Goal: Navigation & Orientation: Find specific page/section

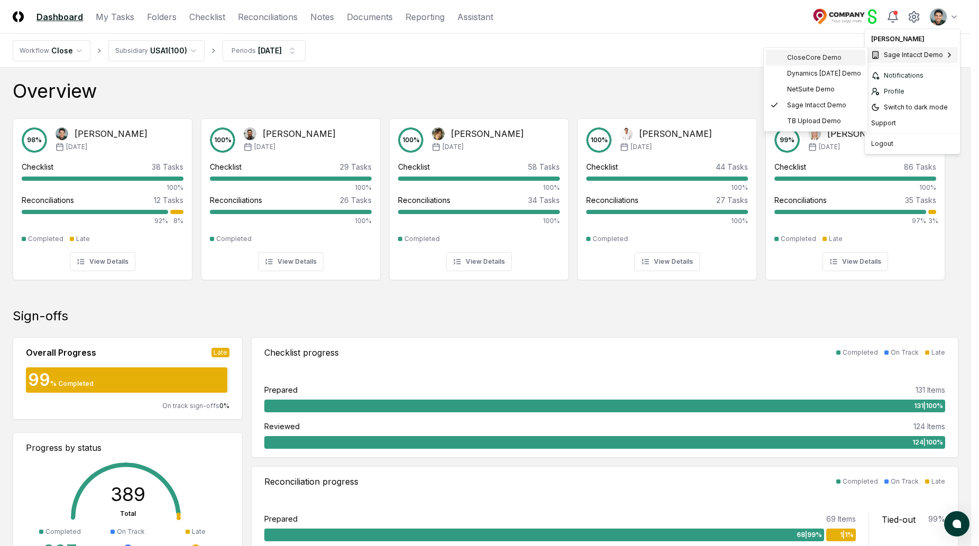
click at [814, 59] on span "CloseCore Demo" at bounding box center [814, 58] width 54 height 10
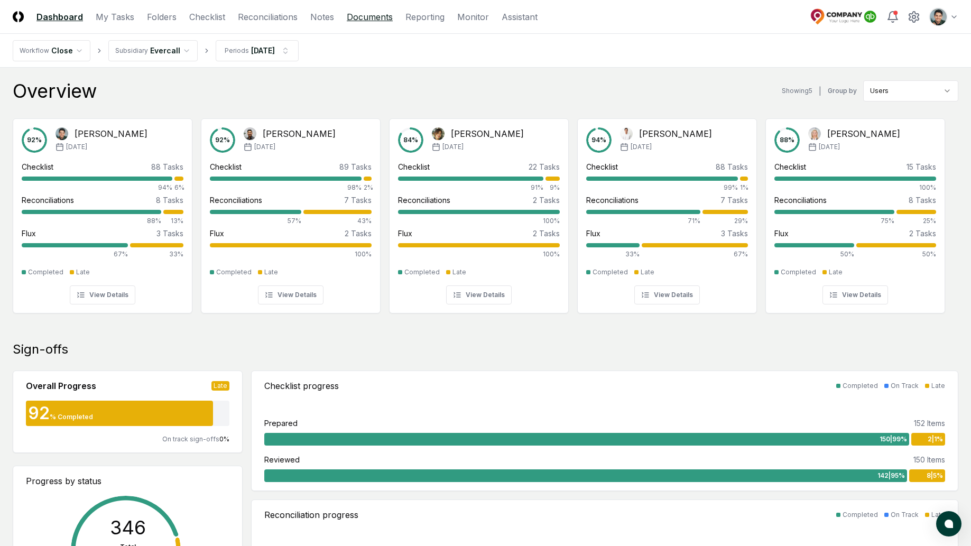
click at [354, 14] on link "Documents" at bounding box center [370, 17] width 46 height 13
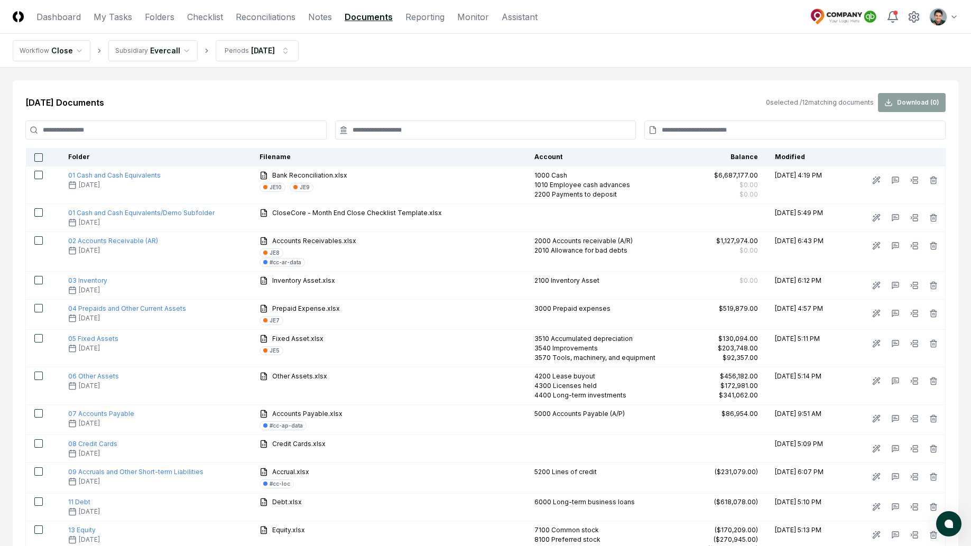
click at [223, 134] on input at bounding box center [175, 130] width 301 height 19
click at [172, 20] on link "Folders" at bounding box center [160, 17] width 30 height 13
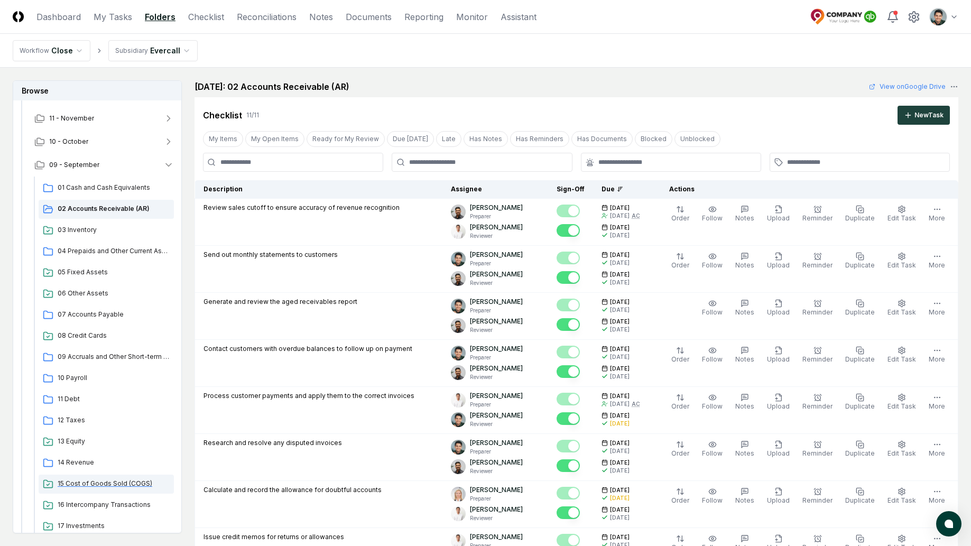
scroll to position [290, 0]
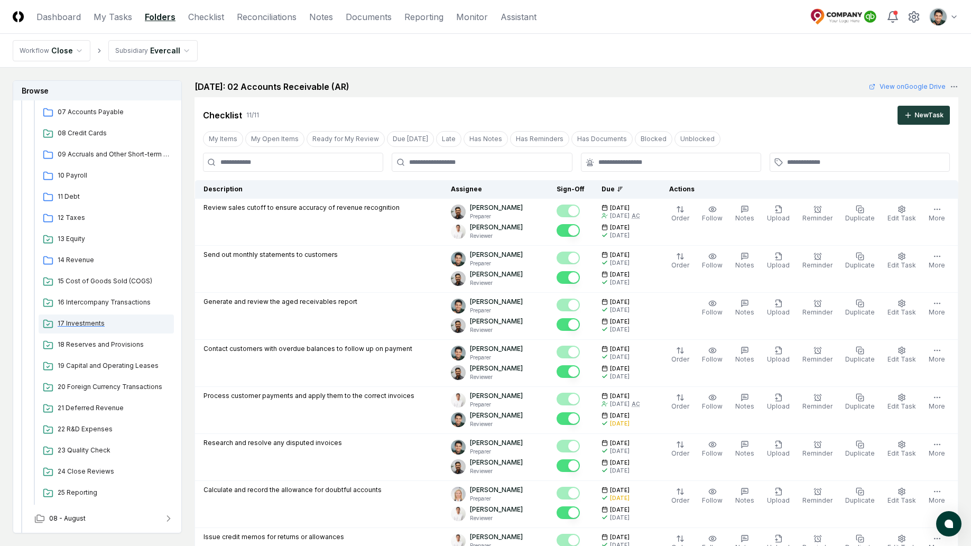
click at [99, 320] on span "17 Investments" at bounding box center [114, 324] width 112 height 10
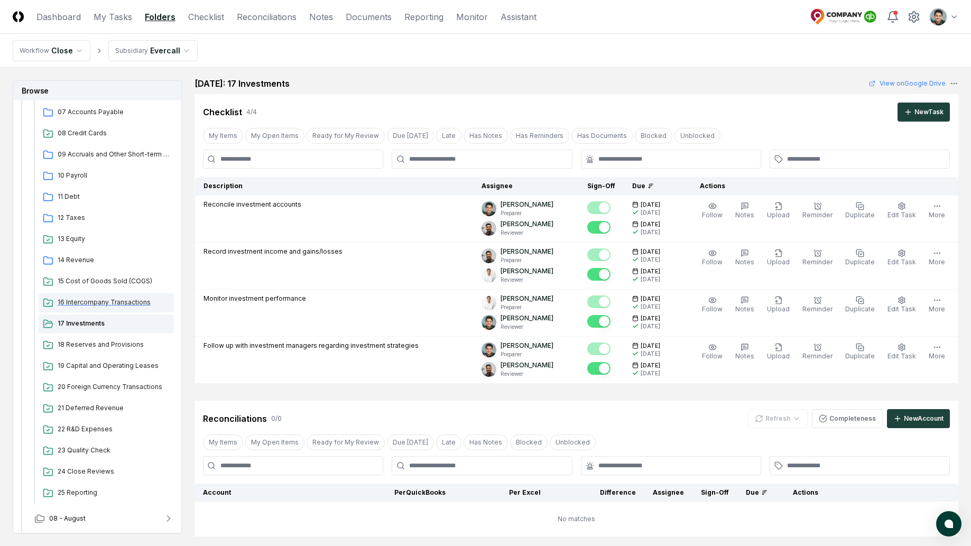
scroll to position [94, 0]
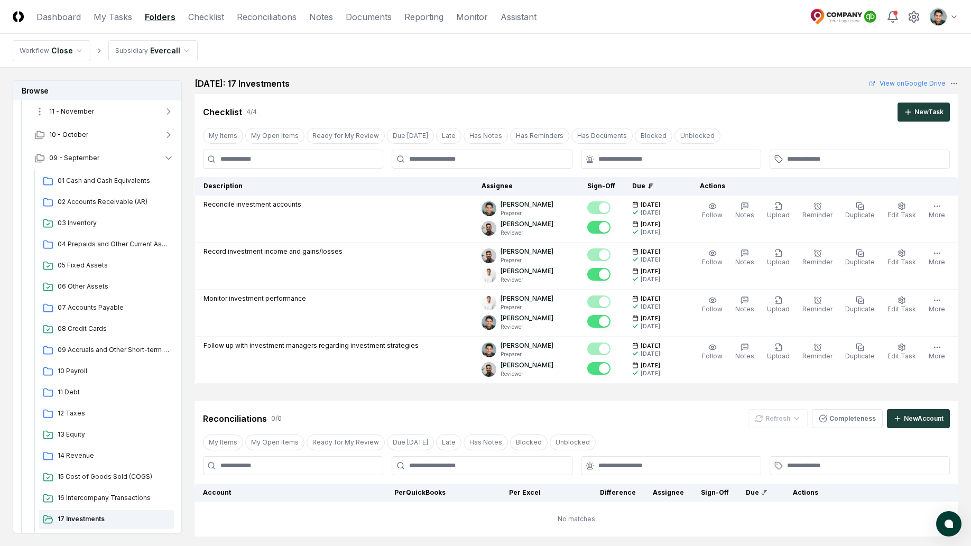
click at [87, 112] on span "11 - November" at bounding box center [71, 112] width 45 height 10
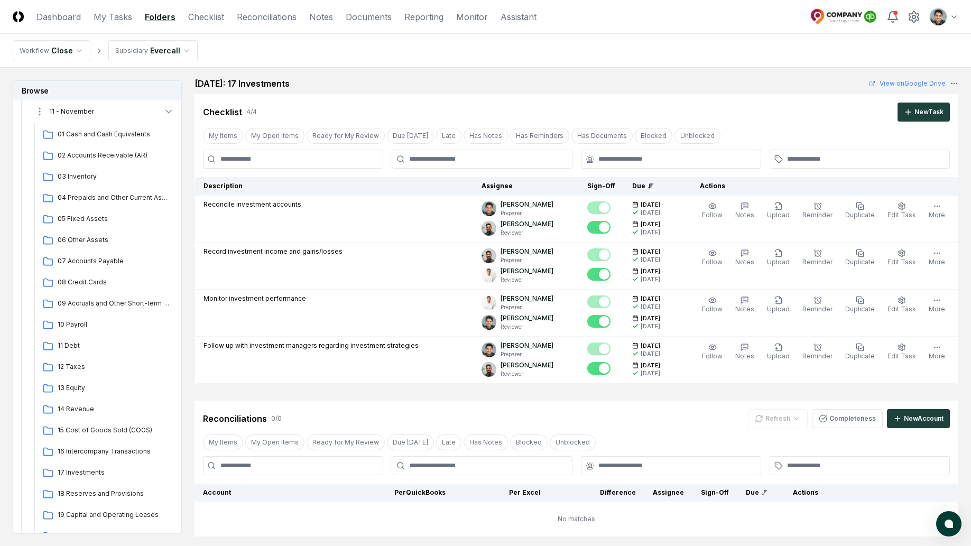
scroll to position [0, 0]
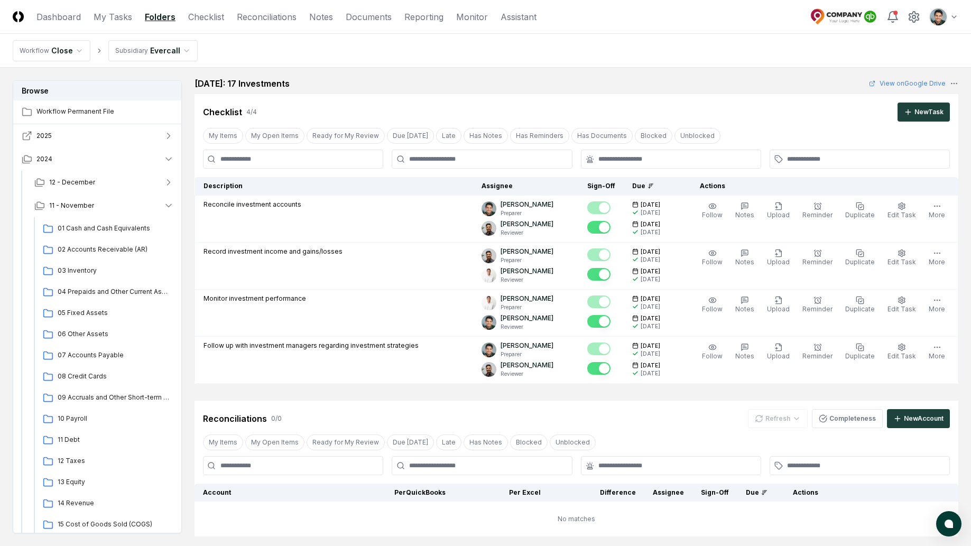
click at [80, 138] on button "2025" at bounding box center [97, 135] width 169 height 23
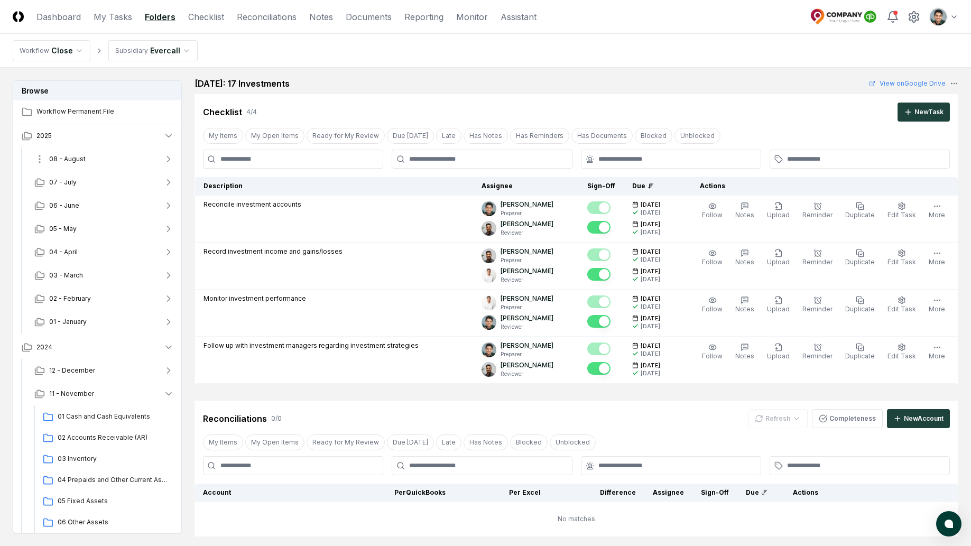
click at [66, 152] on button "08 - August" at bounding box center [104, 158] width 156 height 23
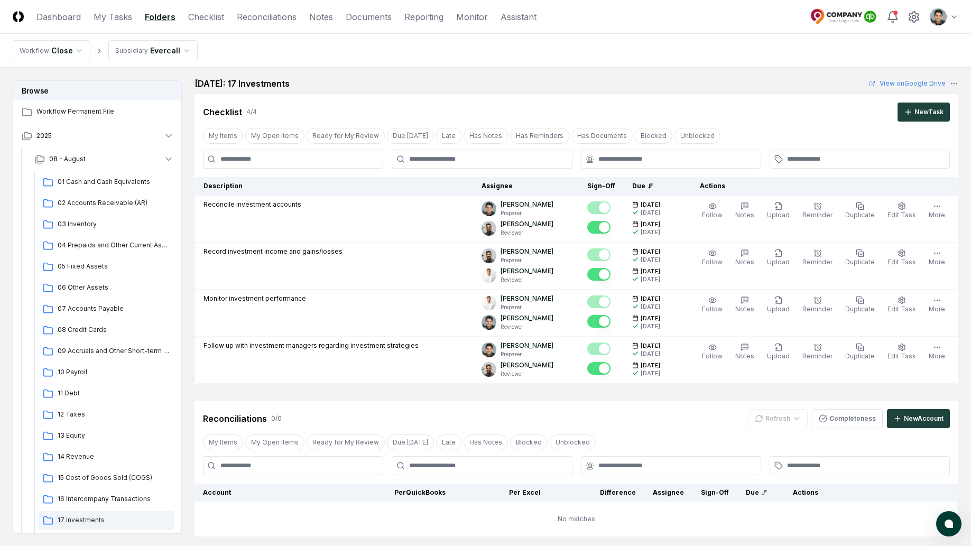
click at [85, 521] on span "17 Investments" at bounding box center [114, 520] width 112 height 10
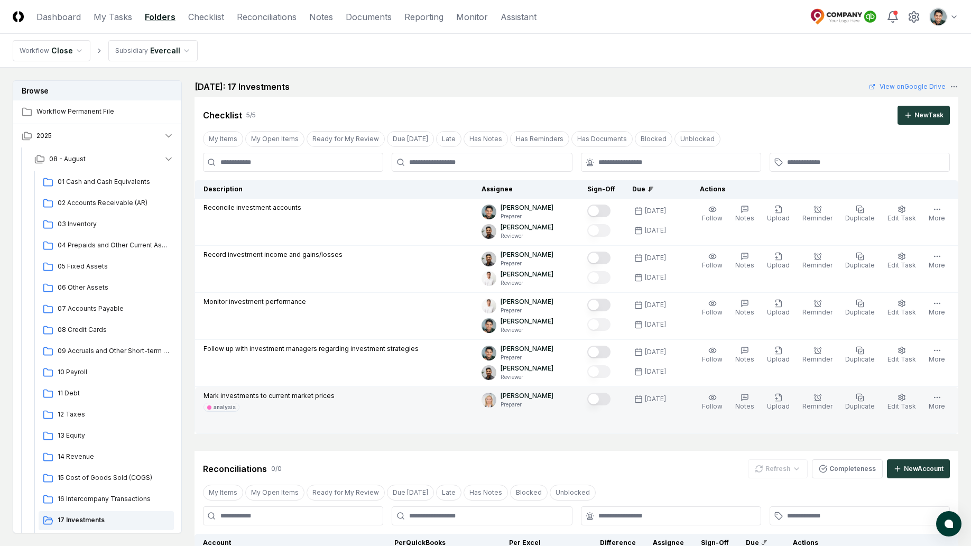
click at [325, 394] on p "Mark investments to current market prices" at bounding box center [269, 396] width 131 height 10
click at [322, 393] on p "Mark investments to current market prices" at bounding box center [269, 396] width 131 height 10
drag, startPoint x: 220, startPoint y: 401, endPoint x: 311, endPoint y: 403, distance: 90.4
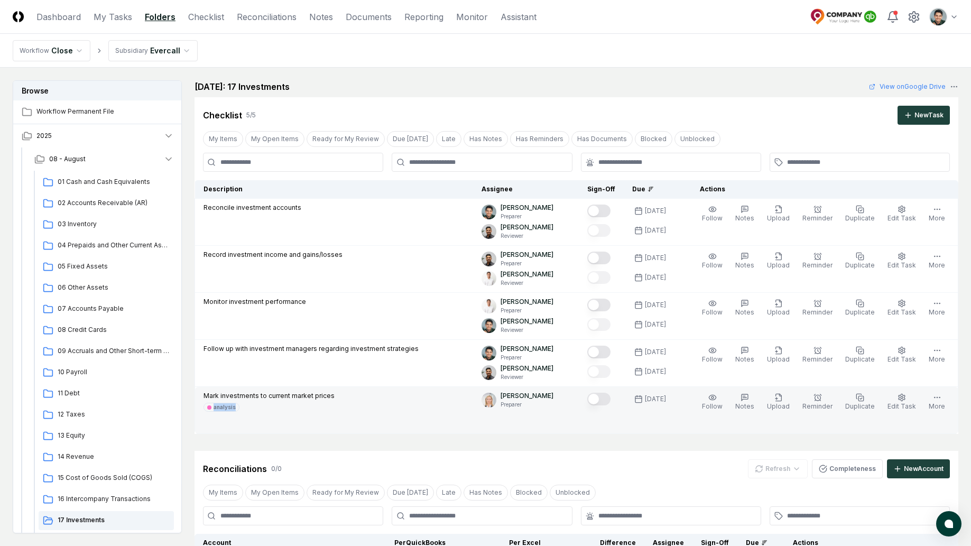
click at [311, 403] on div "Mark investments to current market prices analysis" at bounding box center [269, 401] width 131 height 21
click at [313, 401] on div "Mark investments to current market prices analysis" at bounding box center [269, 401] width 131 height 21
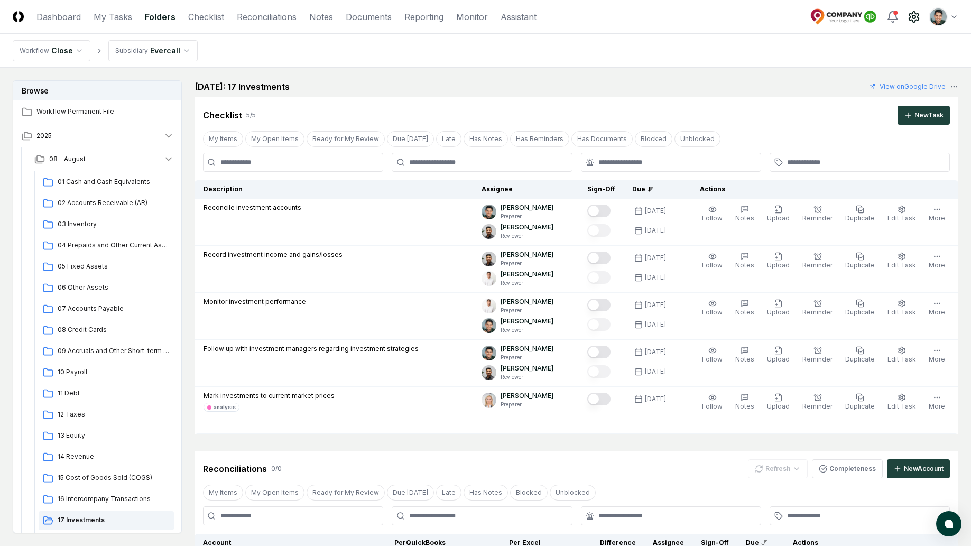
click at [919, 19] on icon at bounding box center [914, 17] width 13 height 13
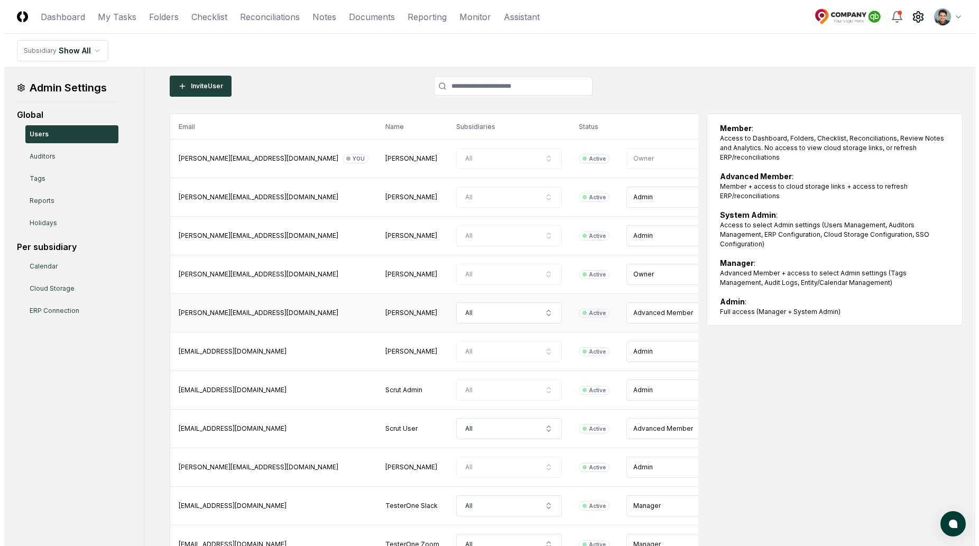
scroll to position [93, 0]
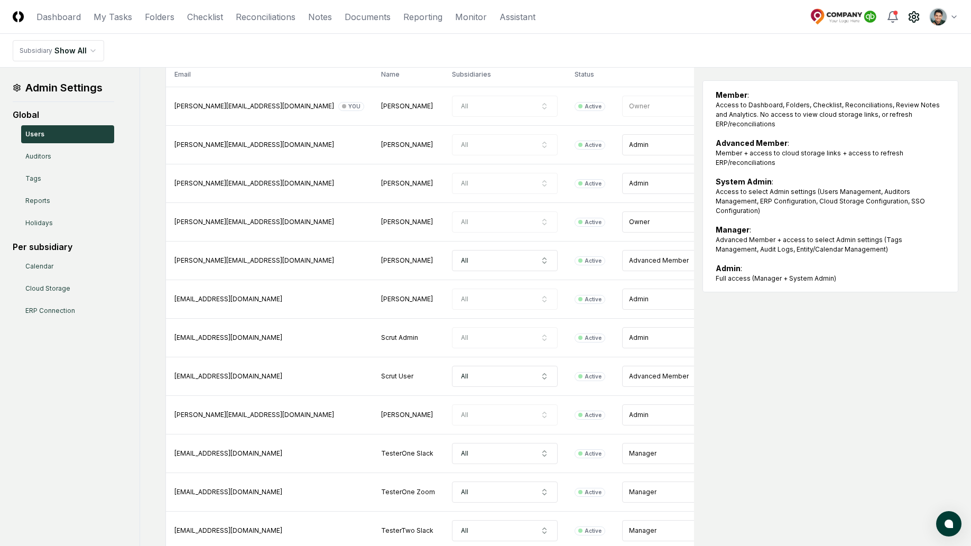
click at [667, 37] on nav "Subsidiary Show All" at bounding box center [485, 51] width 971 height 34
drag, startPoint x: 762, startPoint y: 368, endPoint x: 810, endPoint y: 368, distance: 47.6
click at [762, 368] on div "Email Name Subsidiaries Status Role arthur@closecore.com You Arthur Cook All Ac…" at bounding box center [561, 414] width 793 height 706
click at [652, 25] on header "CloseCore Dashboard My Tasks Folders Checklist Reconciliations Notes Documents …" at bounding box center [485, 17] width 971 height 34
click at [398, 40] on nav "Subsidiary Show All" at bounding box center [485, 51] width 971 height 34
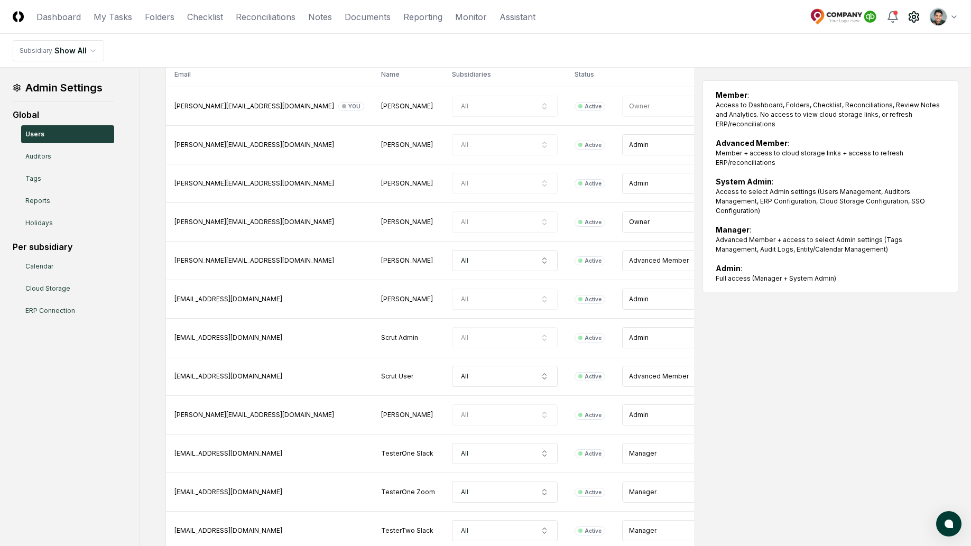
click at [958, 15] on header "CloseCore Dashboard My Tasks Folders Checklist Reconciliations Notes Documents …" at bounding box center [485, 17] width 971 height 34
click at [948, 13] on html "CloseCore Dashboard My Tasks Folders Checklist Reconciliations Notes Documents …" at bounding box center [489, 375] width 979 height 937
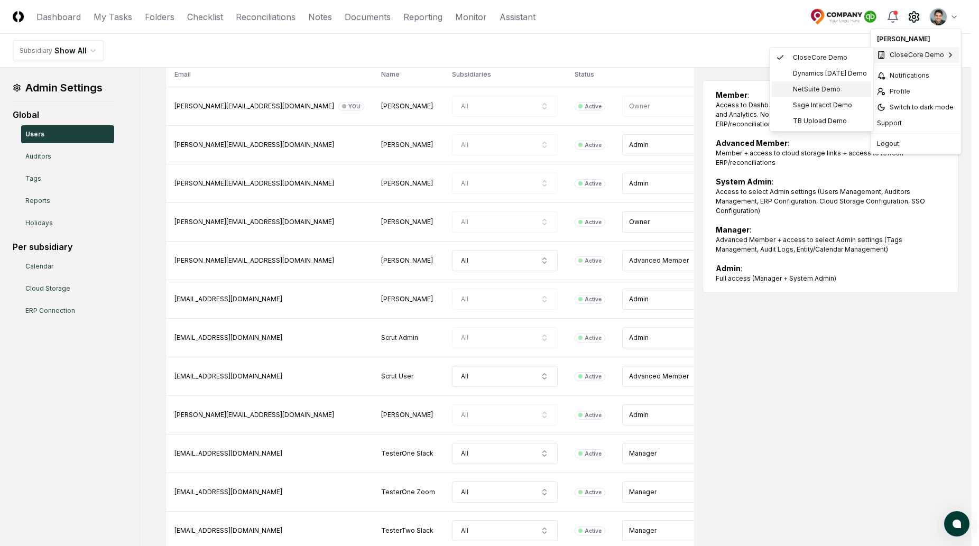
click at [831, 86] on span "NetSuite Demo" at bounding box center [817, 90] width 48 height 10
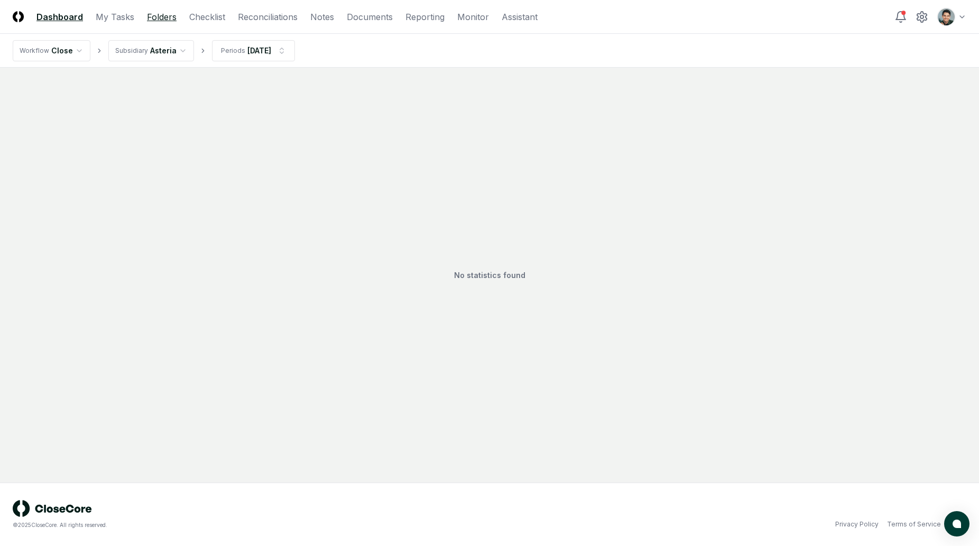
click at [158, 21] on link "Folders" at bounding box center [162, 17] width 30 height 13
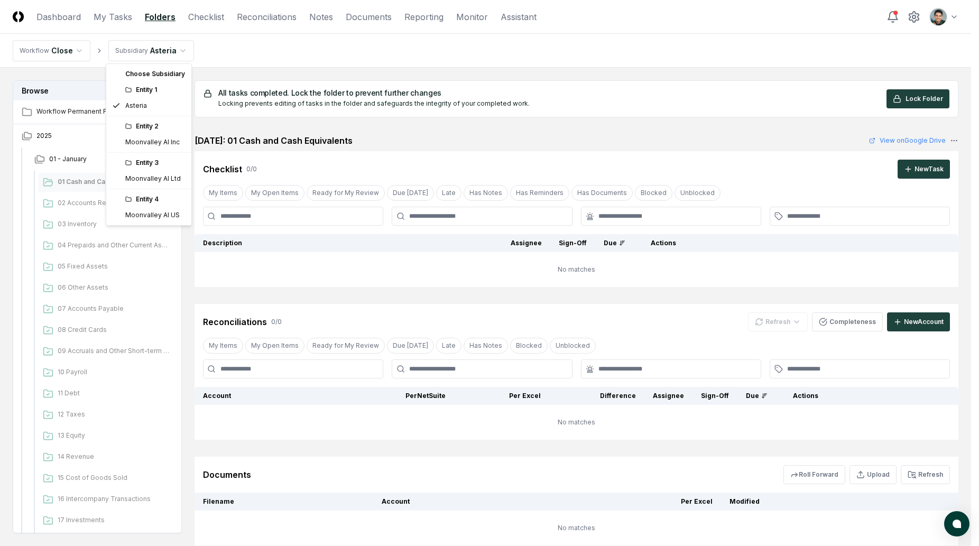
click at [145, 46] on html "CloseCore Dashboard My Tasks Folders Checklist Reconciliations Notes Documents …" at bounding box center [489, 311] width 979 height 622
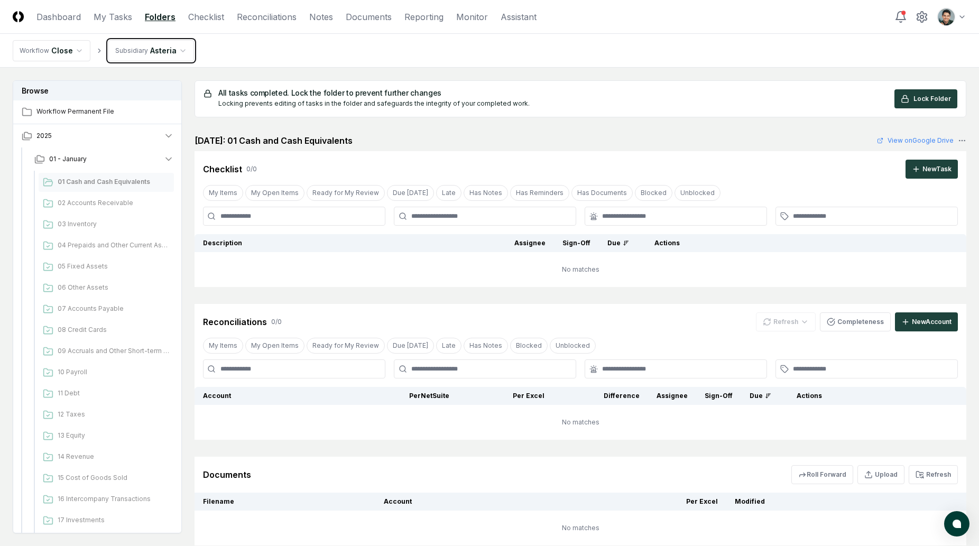
click at [612, 66] on html "CloseCore Dashboard My Tasks Folders Checklist Reconciliations Notes Documents …" at bounding box center [489, 311] width 979 height 622
click at [161, 53] on html "CloseCore Dashboard My Tasks Folders Checklist Reconciliations Notes Documents …" at bounding box center [485, 311] width 971 height 622
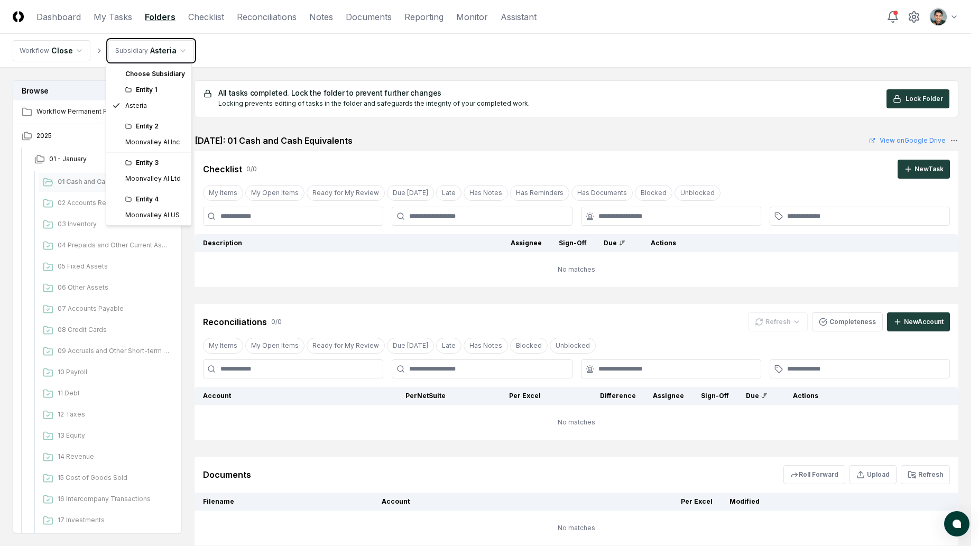
click at [238, 51] on html "CloseCore Dashboard My Tasks Folders Checklist Reconciliations Notes Documents …" at bounding box center [489, 311] width 979 height 622
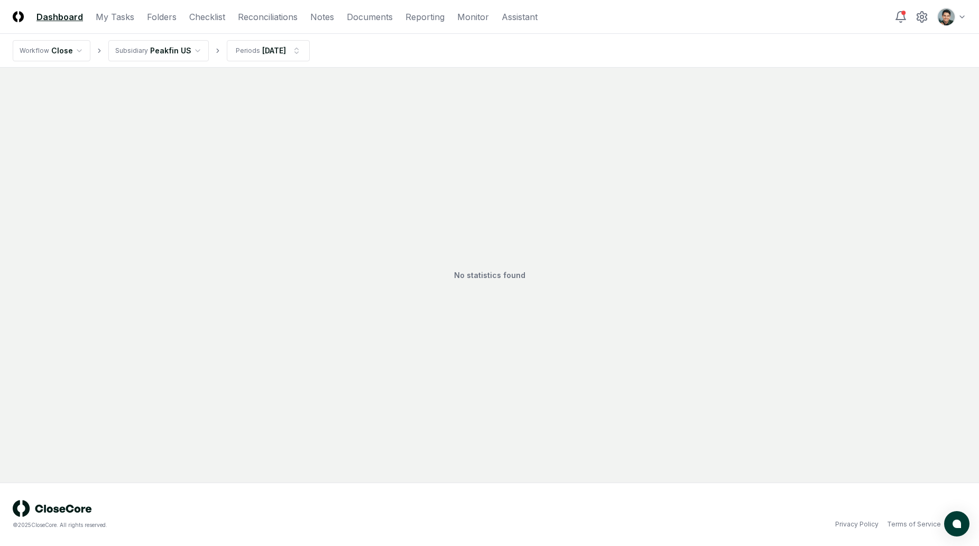
click at [167, 55] on html "CloseCore Dashboard My Tasks Folders Checklist Reconciliations Notes Documents …" at bounding box center [489, 273] width 979 height 546
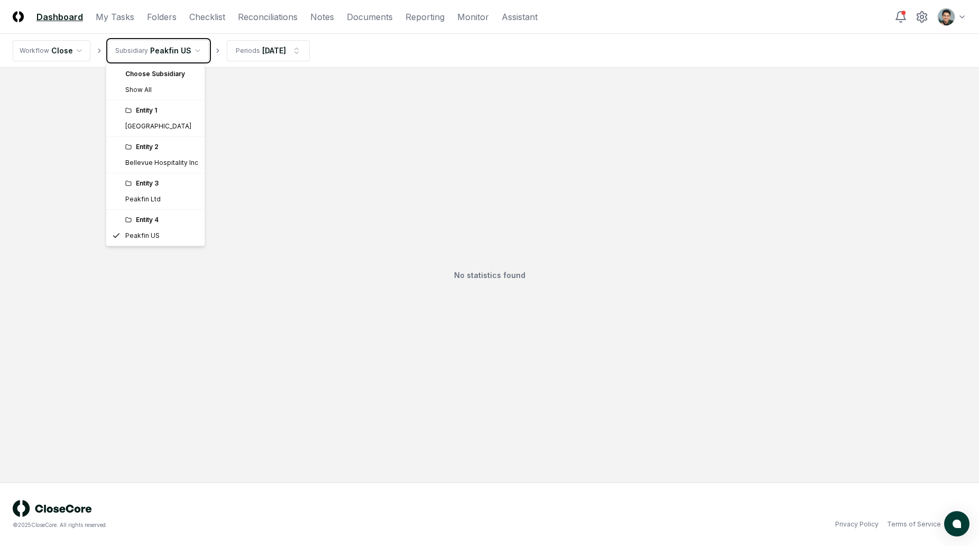
click at [339, 171] on html "CloseCore Dashboard My Tasks Folders Checklist Reconciliations Notes Documents …" at bounding box center [489, 273] width 979 height 546
click at [168, 46] on html "CloseCore Dashboard My Tasks Folders Checklist Reconciliations Notes Documents …" at bounding box center [489, 273] width 979 height 546
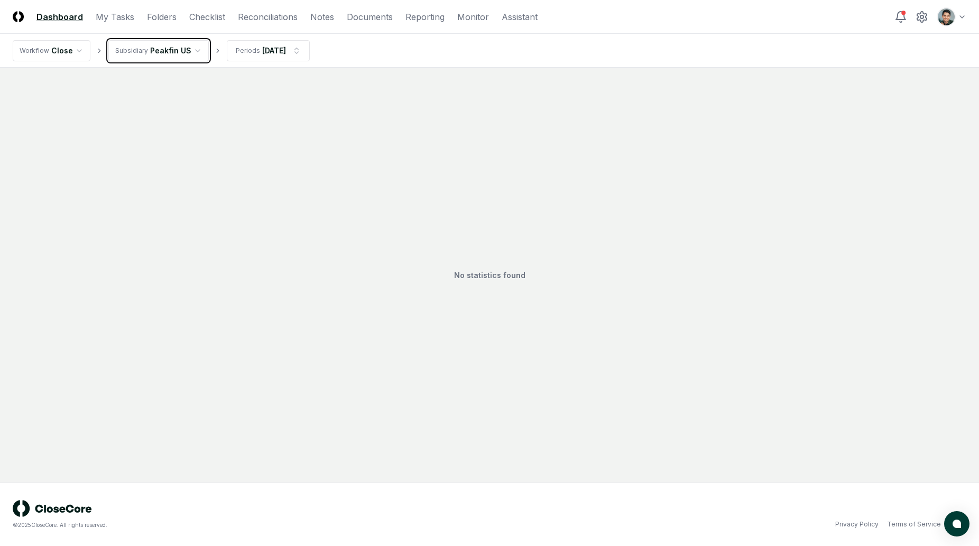
click at [389, 205] on html "CloseCore Dashboard My Tasks Folders Checklist Reconciliations Notes Documents …" at bounding box center [489, 273] width 979 height 546
click at [292, 214] on div "No statistics found" at bounding box center [490, 275] width 954 height 390
click at [173, 53] on html "CloseCore Dashboard My Tasks Folders Checklist Reconciliations Notes Documents …" at bounding box center [489, 273] width 979 height 546
click at [318, 269] on html "CloseCore Dashboard My Tasks Folders Checklist Reconciliations Notes Documents …" at bounding box center [489, 273] width 979 height 546
click at [310, 149] on div "No statistics found" at bounding box center [490, 275] width 954 height 390
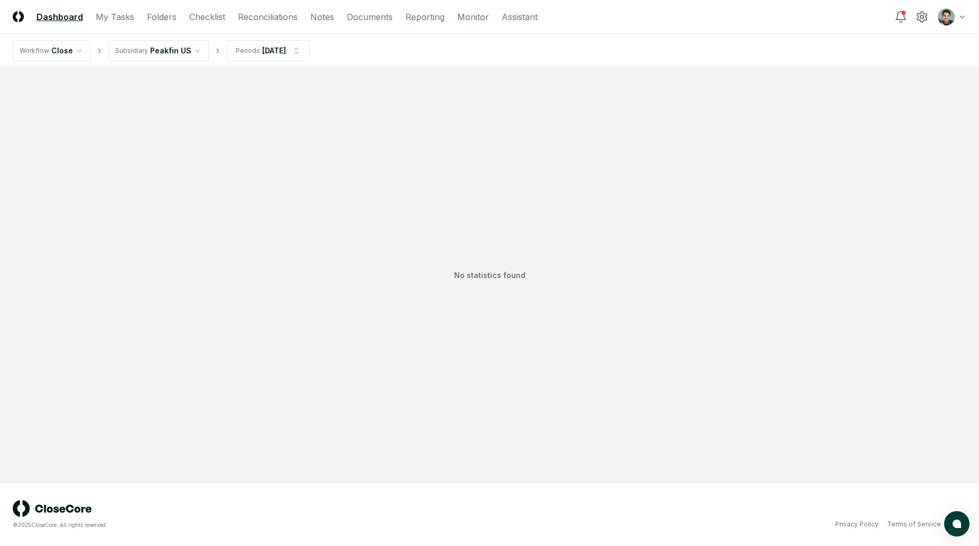
drag, startPoint x: 585, startPoint y: 17, endPoint x: 574, endPoint y: 6, distance: 15.7
click at [586, 17] on header "CloseCore Dashboard My Tasks Folders Checklist Reconciliations Notes Documents …" at bounding box center [489, 17] width 979 height 34
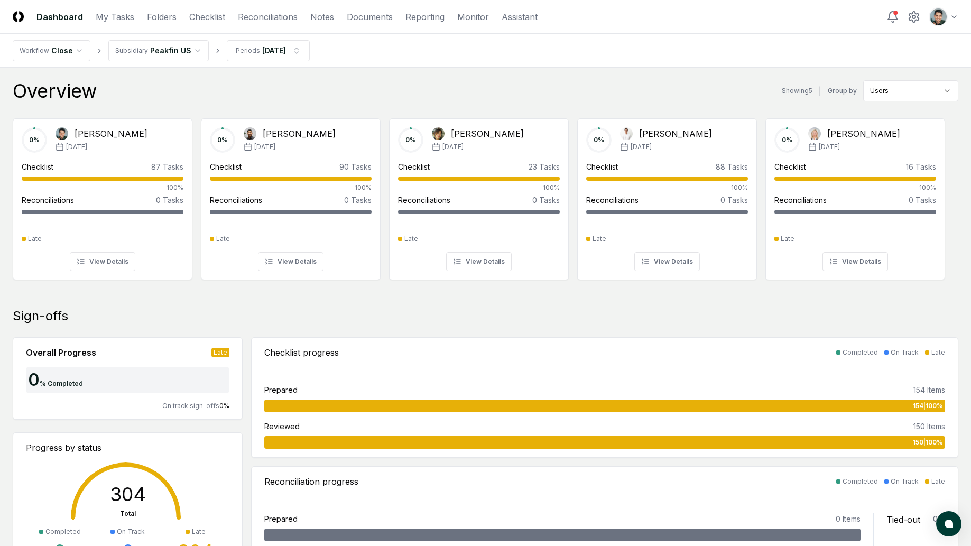
click at [578, 53] on nav "Workflow Close Subsidiary Peakfin US Periods Jan 2025" at bounding box center [485, 51] width 971 height 34
click at [185, 20] on nav "CloseCore Dashboard My Tasks Folders Checklist Reconciliations Notes Documents …" at bounding box center [275, 17] width 525 height 13
click at [195, 18] on link "Checklist" at bounding box center [207, 17] width 36 height 13
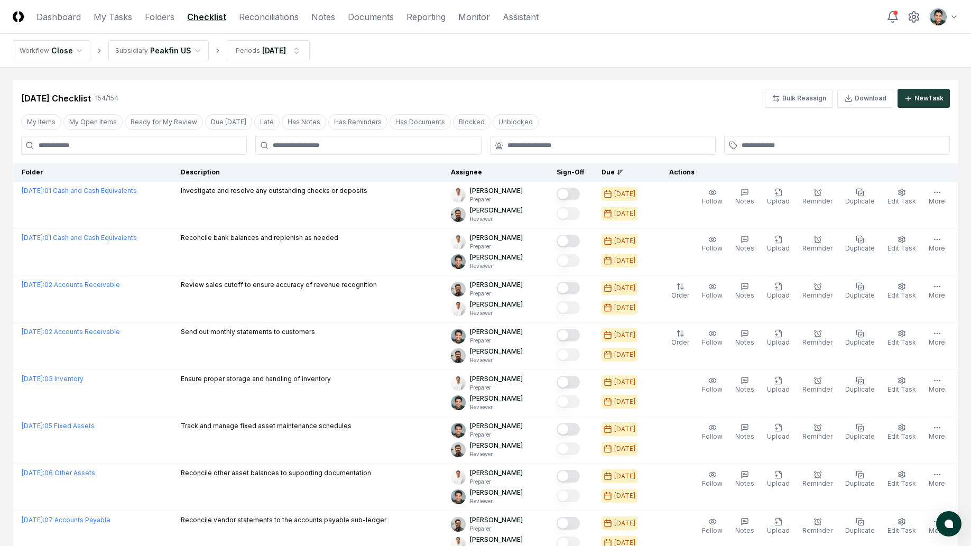
scroll to position [23, 0]
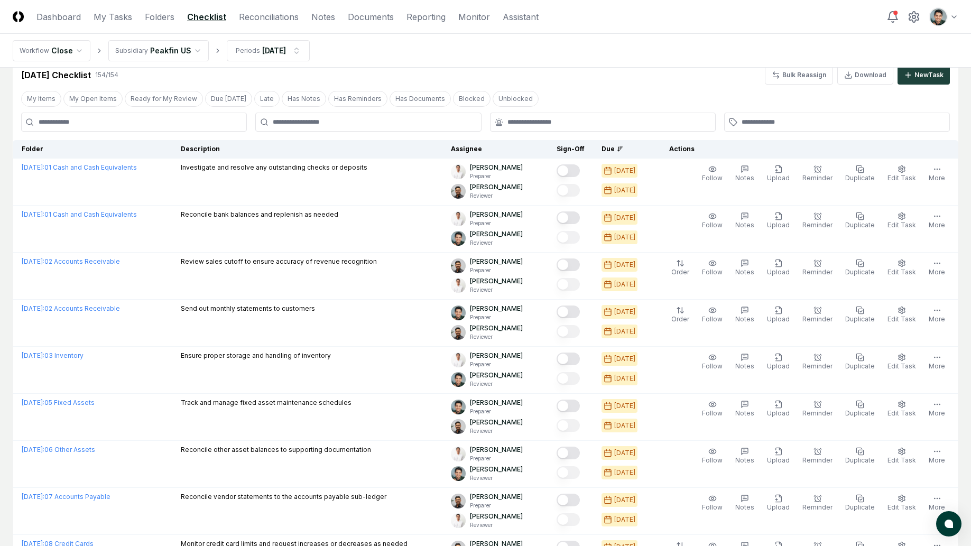
click at [283, 73] on div "Jan 2025 Checklist 154 / 154 Bulk Reassign Download New Task" at bounding box center [485, 75] width 929 height 19
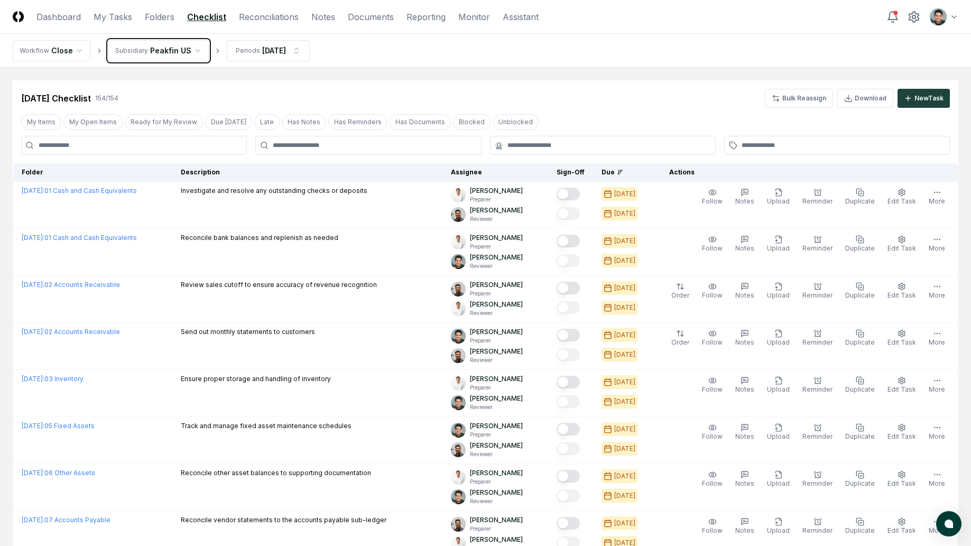
scroll to position [3, 0]
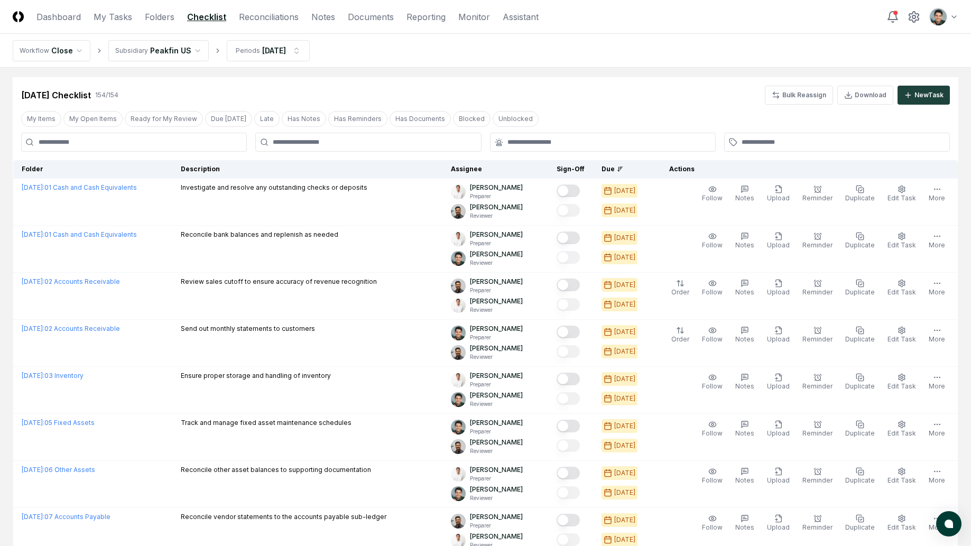
click at [399, 86] on div "Jan 2025 Checklist 154 / 154 Bulk Reassign Download New Task" at bounding box center [485, 95] width 929 height 19
click at [160, 15] on link "Folders" at bounding box center [160, 17] width 30 height 13
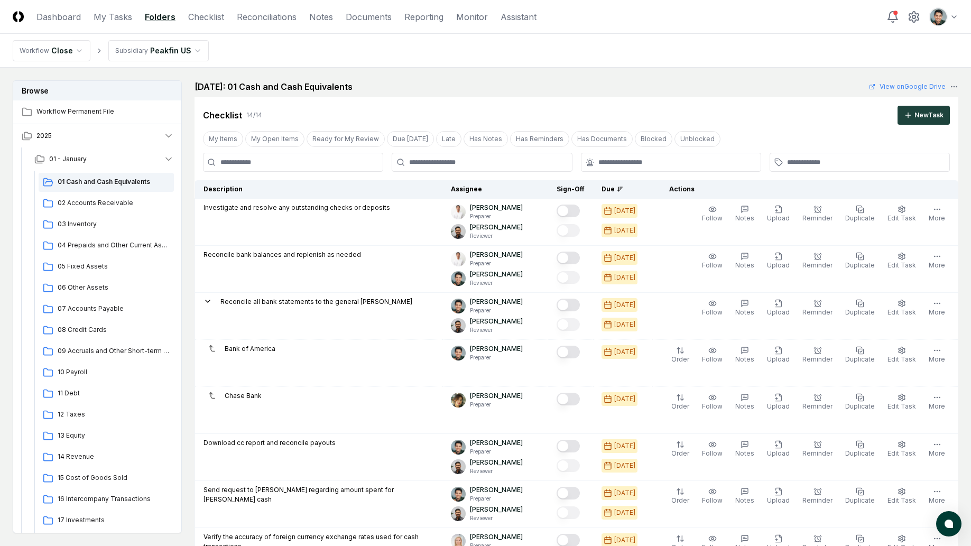
click at [685, 44] on nav "Workflow Close Subsidiary Peakfin US" at bounding box center [485, 51] width 971 height 34
click at [687, 63] on nav "Workflow Close Subsidiary Peakfin US" at bounding box center [485, 51] width 971 height 34
click at [779, 46] on nav "Workflow Close Subsidiary Peakfin [GEOGRAPHIC_DATA]" at bounding box center [485, 51] width 971 height 34
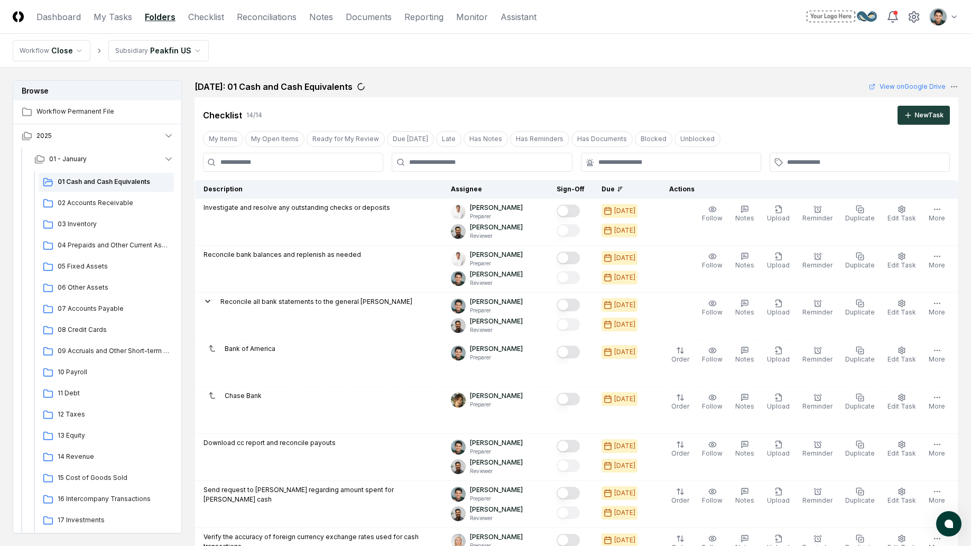
click at [640, 60] on nav "Workflow Close Subsidiary Peakfin US" at bounding box center [485, 51] width 971 height 34
click at [958, 17] on header "CloseCore Dashboard My Tasks Folders Checklist Reconciliations Notes Documents …" at bounding box center [485, 17] width 971 height 34
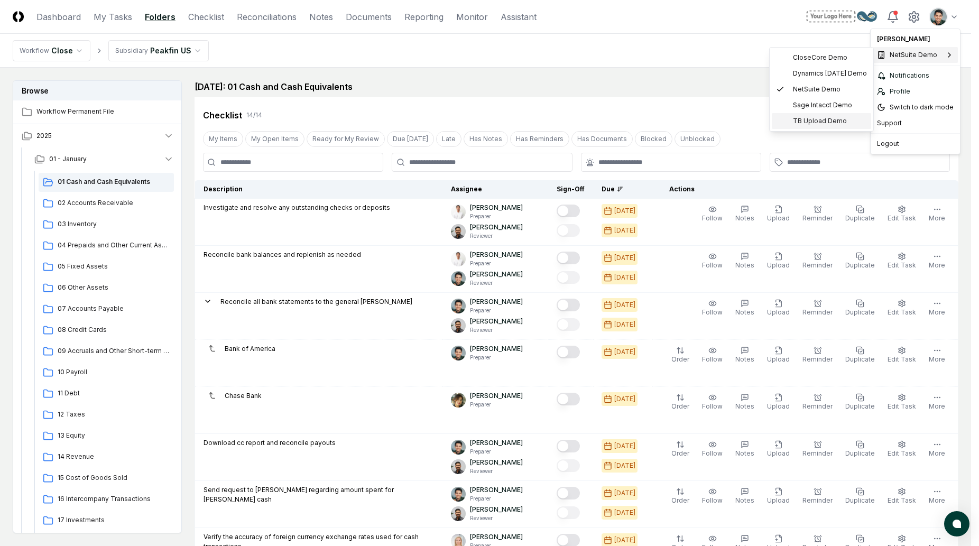
click at [811, 114] on div "TB Upload Demo" at bounding box center [821, 121] width 99 height 16
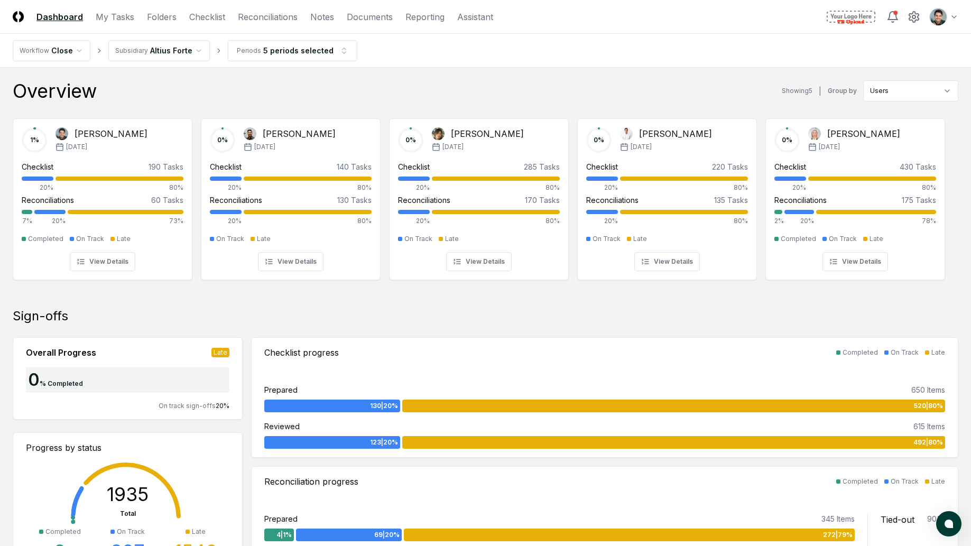
click at [713, 63] on nav "Workflow Close Subsidiary Altius Forte Periods 5 periods selected" at bounding box center [485, 51] width 971 height 34
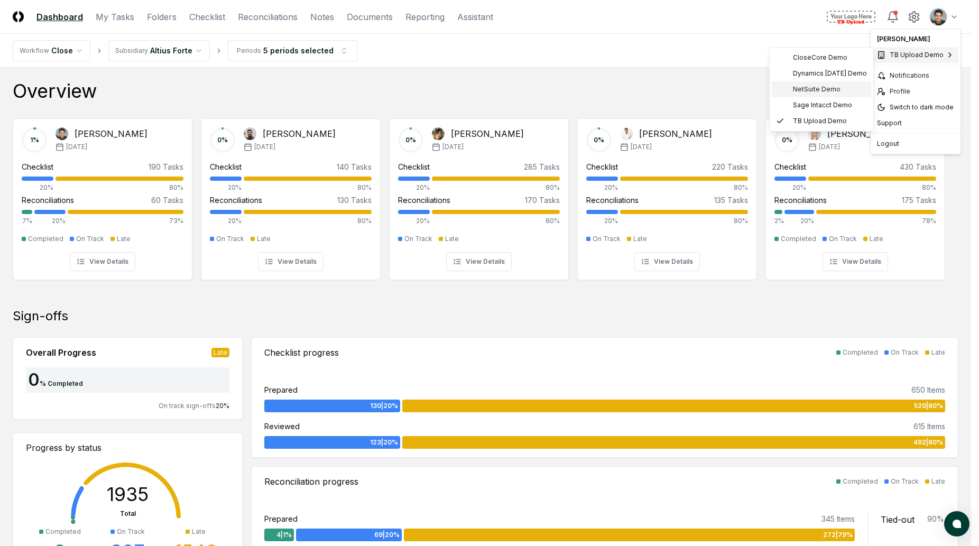
click at [814, 91] on span "NetSuite Demo" at bounding box center [817, 90] width 48 height 10
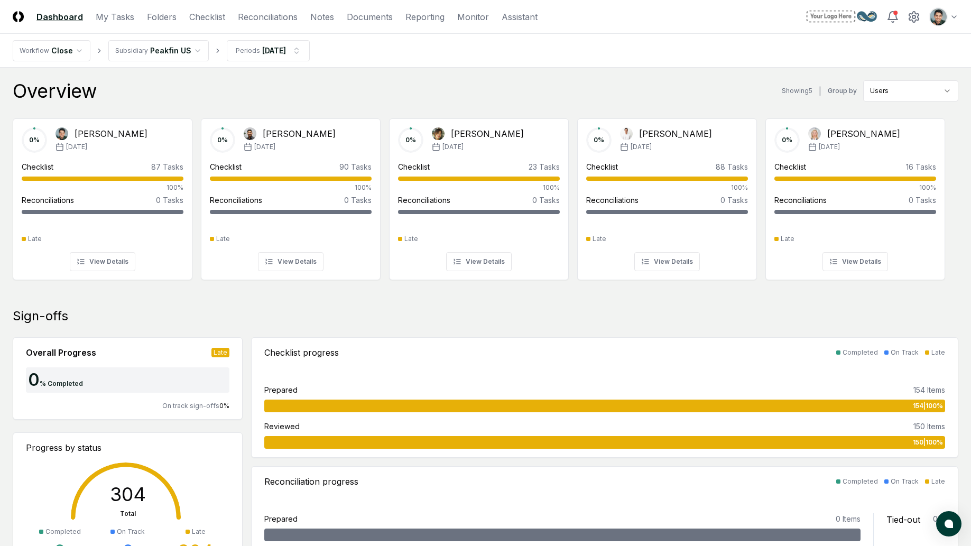
click at [685, 27] on header "CloseCore Dashboard My Tasks Folders Checklist Reconciliations Notes Documents …" at bounding box center [485, 17] width 971 height 34
click at [692, 27] on header "CloseCore Dashboard My Tasks Folders Checklist Reconciliations Notes Documents …" at bounding box center [485, 17] width 971 height 34
click at [777, 62] on nav "Workflow Close Subsidiary Peakfin US Periods [DATE]" at bounding box center [485, 51] width 971 height 34
click at [642, 30] on header "CloseCore Dashboard My Tasks Folders Checklist Reconciliations Notes Documents …" at bounding box center [485, 17] width 971 height 34
